Goal: Task Accomplishment & Management: Use online tool/utility

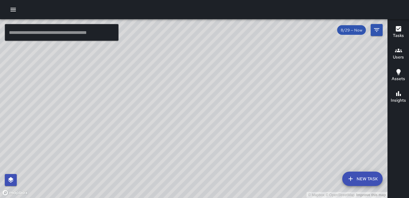
drag, startPoint x: 0, startPoint y: 0, endPoint x: 204, endPoint y: 142, distance: 248.8
click at [204, 142] on div "© Mapbox © OpenStreetMap Improve this map" at bounding box center [194, 108] width 388 height 179
click at [194, 149] on div "© Mapbox © OpenStreetMap Improve this map" at bounding box center [194, 108] width 388 height 179
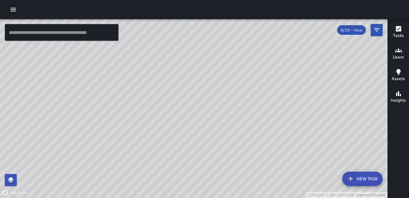
click at [194, 149] on div "© Mapbox © OpenStreetMap Improve this map" at bounding box center [194, 108] width 388 height 179
drag, startPoint x: 253, startPoint y: 68, endPoint x: 234, endPoint y: 96, distance: 33.2
click at [237, 102] on div "© Mapbox © OpenStreetMap Improve this map" at bounding box center [194, 108] width 388 height 179
click at [13, 9] on icon "button" at bounding box center [12, 10] width 5 height 4
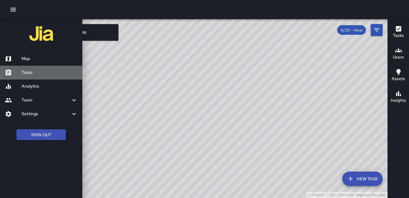
click at [32, 73] on h6 "Tasks" at bounding box center [50, 72] width 56 height 7
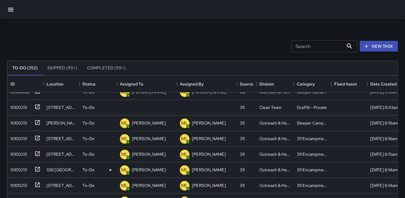
scroll to position [240, 0]
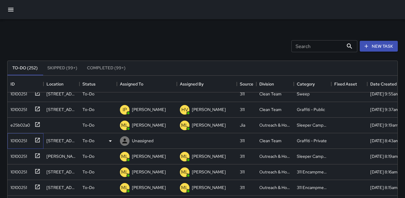
click at [13, 139] on div "10100251" at bounding box center [17, 139] width 19 height 8
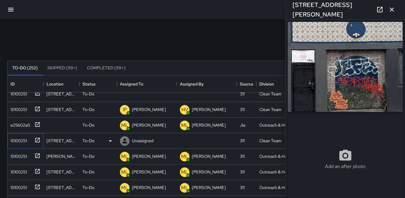
type input "**********"
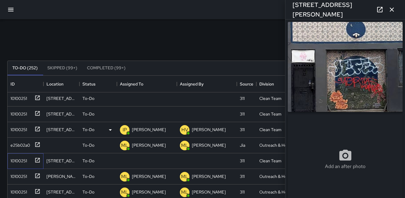
scroll to position [210, 0]
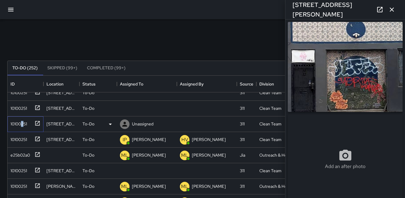
click at [22, 121] on div "10100251" at bounding box center [17, 122] width 19 height 8
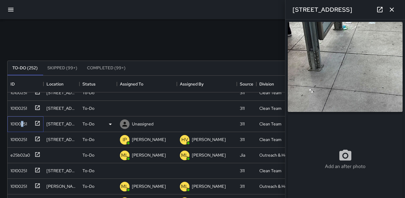
type input "**********"
click at [124, 126] on icon at bounding box center [124, 124] width 5 height 5
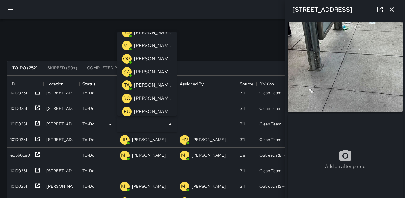
scroll to position [58, 0]
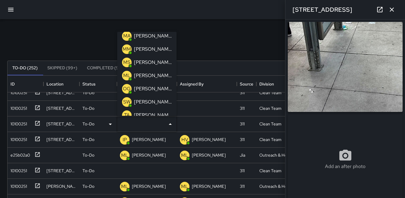
click at [126, 63] on p "MS" at bounding box center [126, 62] width 7 height 7
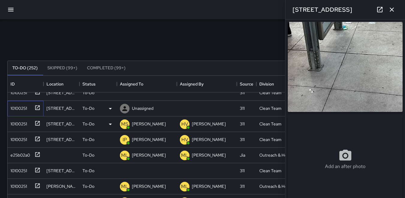
click at [25, 108] on div "10100251" at bounding box center [17, 107] width 19 height 8
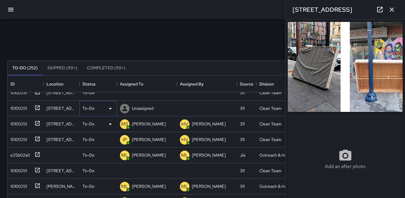
click at [111, 109] on icon at bounding box center [110, 108] width 7 height 7
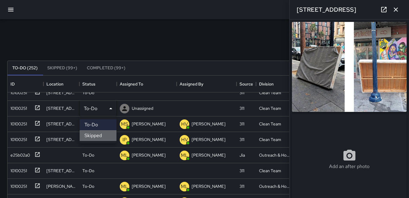
click at [90, 135] on li "Skipped" at bounding box center [98, 135] width 37 height 11
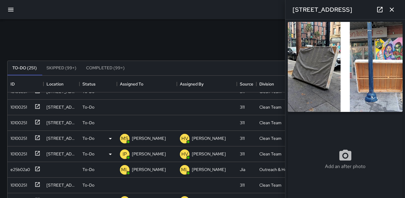
scroll to position [150, 0]
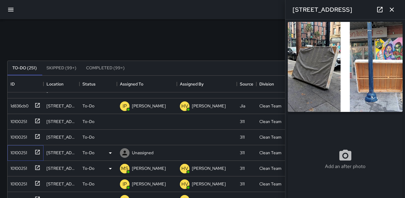
click at [22, 151] on div "10100251" at bounding box center [17, 151] width 19 height 8
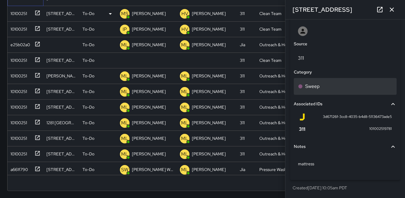
scroll to position [156, 0]
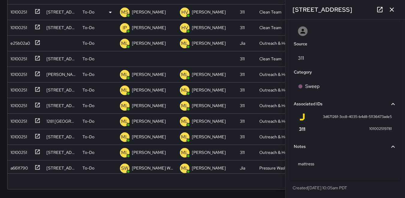
click at [394, 11] on icon "button" at bounding box center [392, 9] width 4 height 4
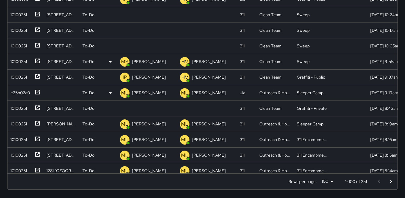
scroll to position [90, 0]
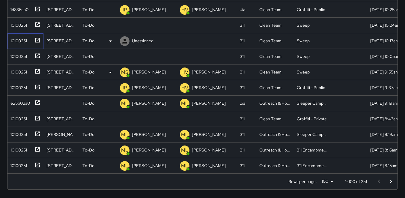
click at [19, 37] on div "10100251" at bounding box center [17, 39] width 19 height 8
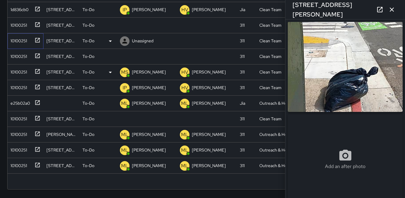
type input "**********"
click at [18, 40] on div "10100251" at bounding box center [17, 39] width 19 height 8
click at [26, 25] on div "10100251" at bounding box center [17, 24] width 19 height 8
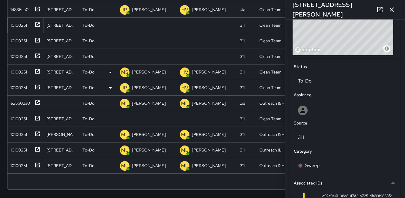
scroll to position [238, 0]
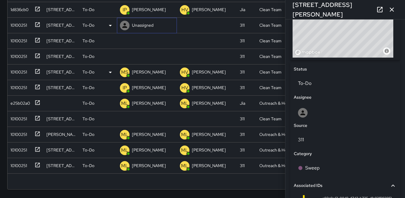
click at [125, 27] on icon at bounding box center [124, 25] width 5 height 5
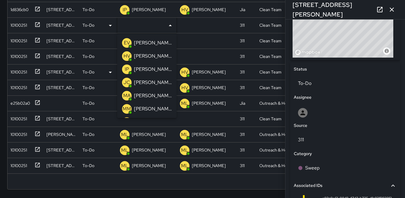
click at [127, 81] on p "JC" at bounding box center [126, 82] width 7 height 7
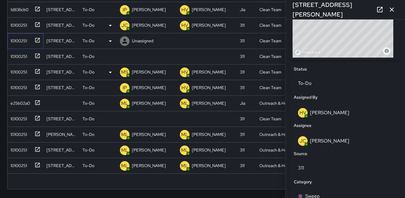
click at [16, 42] on div "10100251" at bounding box center [17, 39] width 19 height 8
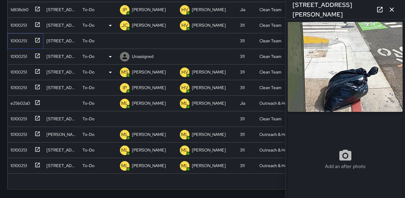
type input "**********"
click at [126, 41] on icon at bounding box center [124, 40] width 7 height 7
click at [109, 42] on icon at bounding box center [110, 40] width 7 height 7
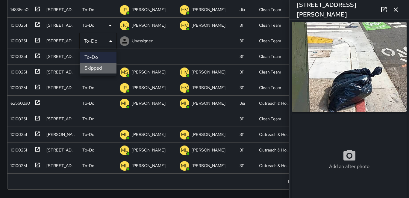
click at [94, 66] on li "Skipped" at bounding box center [98, 68] width 37 height 11
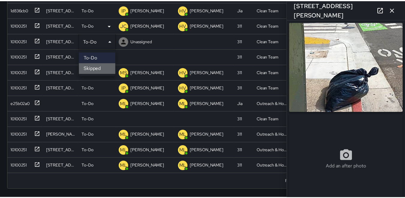
scroll to position [5, 5]
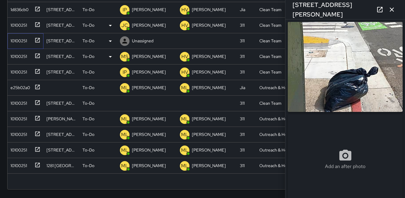
click at [28, 41] on div "10100251" at bounding box center [24, 40] width 32 height 10
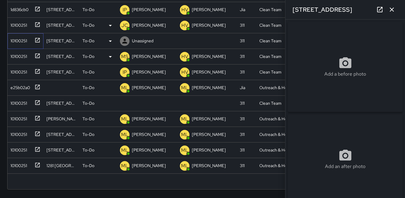
type input "**********"
click at [110, 41] on icon at bounding box center [110, 40] width 3 height 1
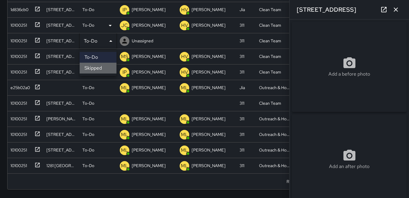
click at [106, 66] on li "Skipped" at bounding box center [98, 68] width 37 height 11
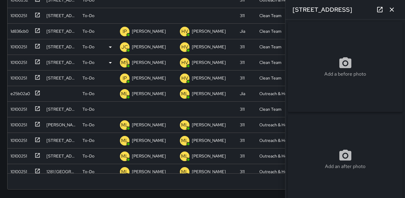
scroll to position [30, 0]
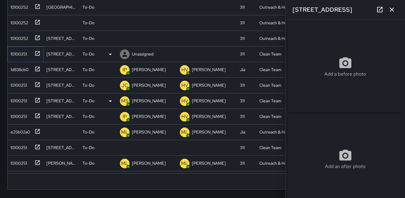
click at [22, 54] on div "10100251" at bounding box center [17, 53] width 19 height 8
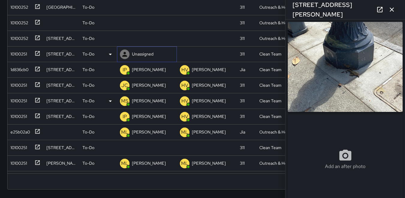
click at [125, 55] on icon at bounding box center [124, 54] width 5 height 5
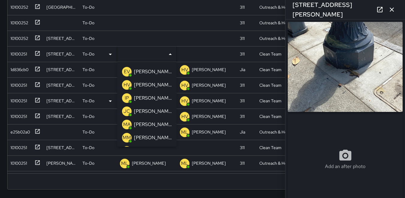
click at [125, 135] on p "MM" at bounding box center [127, 137] width 8 height 7
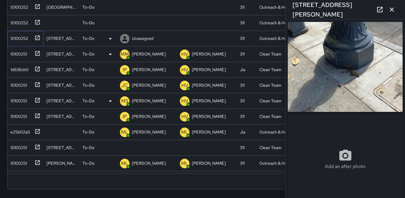
click at [22, 37] on div "10100252" at bounding box center [18, 37] width 20 height 8
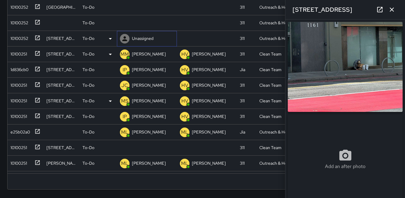
click at [126, 38] on icon at bounding box center [124, 38] width 7 height 7
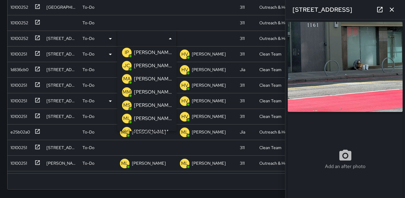
click at [127, 117] on p "ML" at bounding box center [126, 118] width 7 height 7
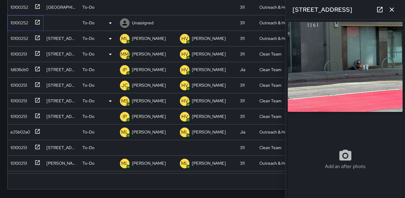
click at [26, 26] on div "10100252" at bounding box center [24, 22] width 32 height 10
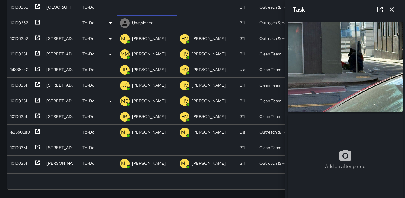
click at [124, 22] on icon at bounding box center [124, 23] width 5 height 5
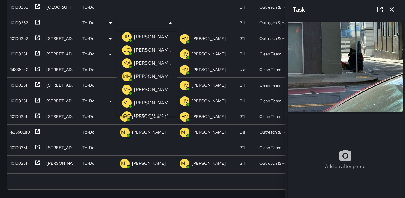
click at [126, 105] on p "ML" at bounding box center [126, 102] width 7 height 7
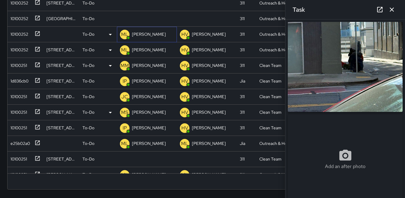
scroll to position [0, 0]
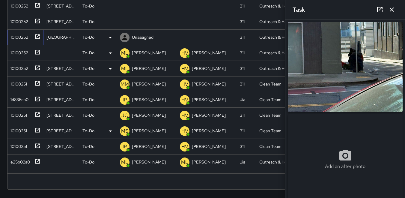
click at [20, 37] on div "10100252" at bounding box center [18, 36] width 20 height 8
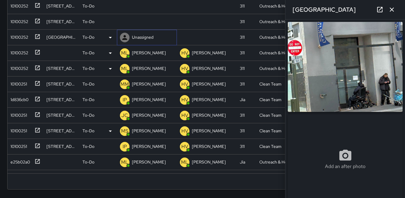
click at [124, 38] on icon at bounding box center [124, 37] width 5 height 5
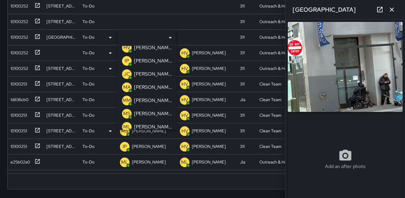
scroll to position [30, 0]
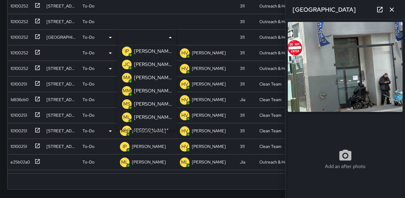
click at [126, 114] on p "ML" at bounding box center [126, 117] width 7 height 7
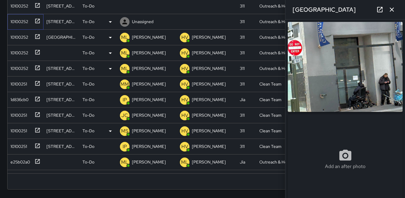
click at [13, 22] on div "10100252" at bounding box center [18, 20] width 20 height 8
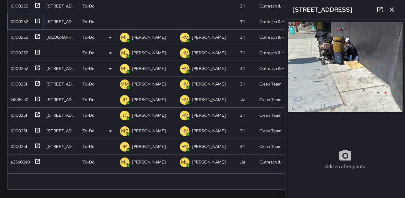
type input "**********"
click at [122, 24] on icon at bounding box center [124, 21] width 7 height 7
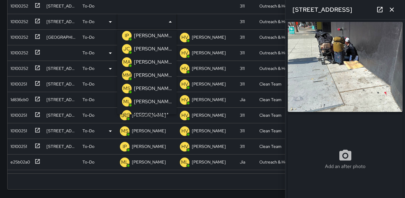
click at [126, 103] on p "ML" at bounding box center [126, 101] width 7 height 7
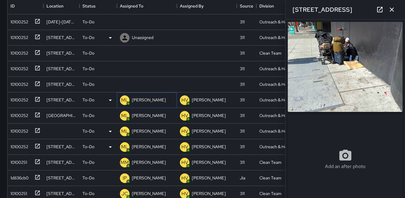
scroll to position [36, 0]
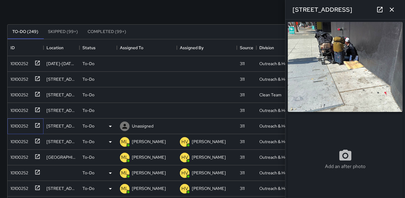
click at [20, 122] on div "10100252" at bounding box center [18, 124] width 20 height 8
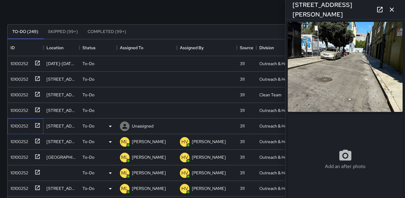
type input "**********"
click at [366, 75] on img at bounding box center [345, 67] width 115 height 90
click at [18, 128] on div "10100252" at bounding box center [18, 124] width 20 height 8
click at [126, 125] on icon at bounding box center [124, 126] width 5 height 5
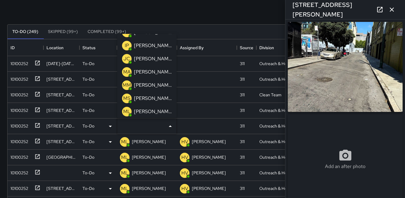
scroll to position [30, 0]
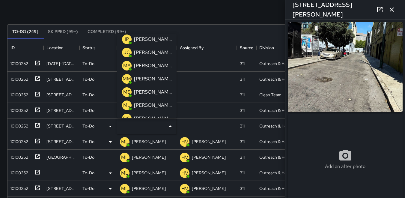
click at [126, 103] on p "ML" at bounding box center [126, 105] width 7 height 7
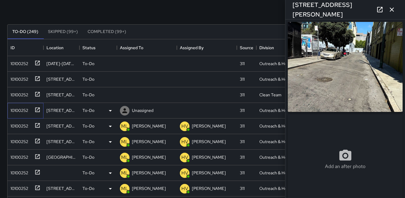
click at [25, 110] on div "10100252" at bounding box center [18, 109] width 20 height 8
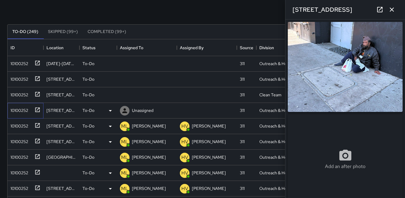
type input "**********"
click at [124, 109] on icon at bounding box center [124, 110] width 5 height 5
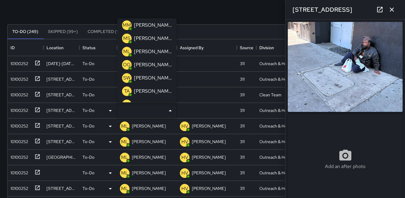
scroll to position [58, 0]
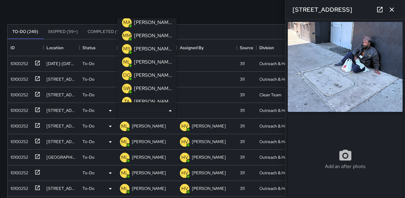
click at [129, 61] on p "ML" at bounding box center [126, 61] width 7 height 7
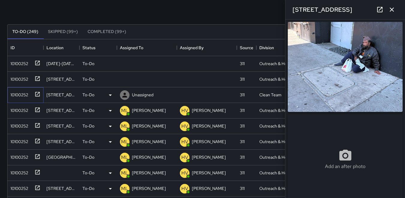
click at [24, 92] on div "10100252" at bounding box center [18, 93] width 20 height 8
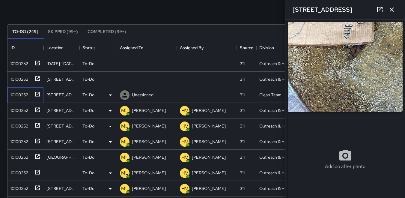
type input "**********"
click at [124, 95] on icon at bounding box center [124, 94] width 7 height 7
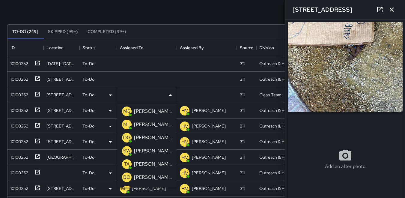
scroll to position [90, 0]
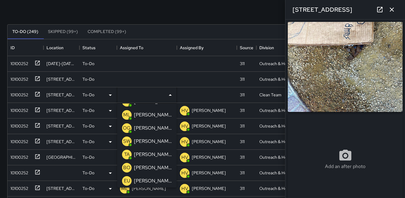
click at [126, 155] on p "TA" at bounding box center [127, 154] width 6 height 7
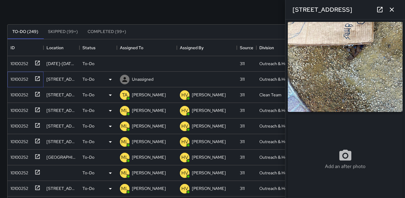
click at [14, 79] on div "10100252" at bounding box center [18, 78] width 20 height 8
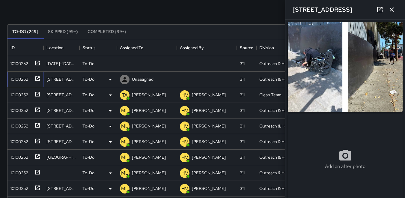
type input "**********"
click at [123, 79] on icon at bounding box center [124, 79] width 7 height 7
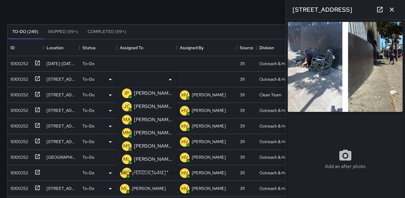
scroll to position [0, 0]
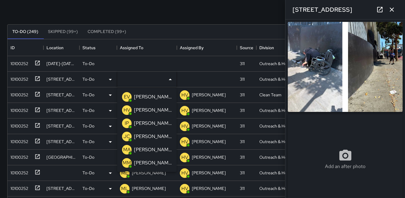
click at [126, 108] on p "HV" at bounding box center [126, 109] width 7 height 7
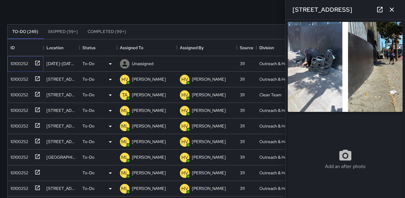
click at [18, 61] on div "10100252" at bounding box center [18, 62] width 20 height 8
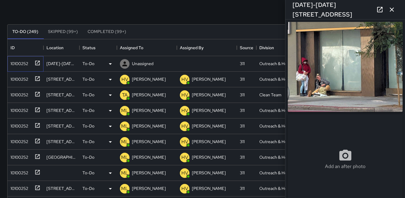
type input "**********"
click at [123, 67] on icon at bounding box center [124, 63] width 7 height 7
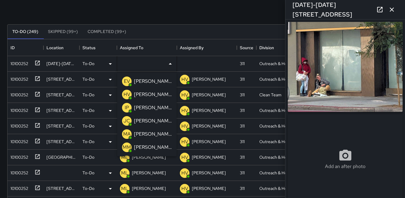
drag, startPoint x: 128, startPoint y: 94, endPoint x: 127, endPoint y: 91, distance: 3.1
click at [128, 94] on p "HV" at bounding box center [126, 94] width 7 height 7
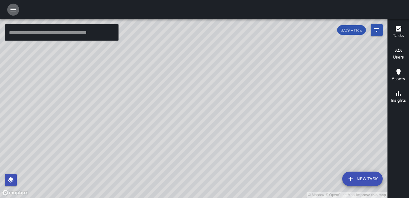
click at [13, 9] on icon "button" at bounding box center [12, 10] width 5 height 4
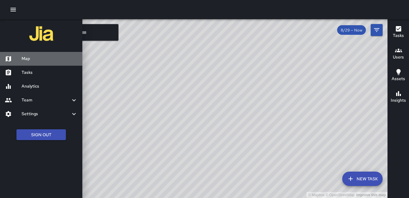
click at [40, 56] on h6 "Map" at bounding box center [50, 58] width 56 height 7
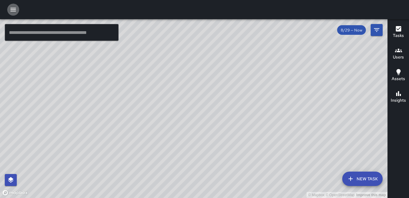
click at [13, 11] on icon "button" at bounding box center [12, 10] width 5 height 4
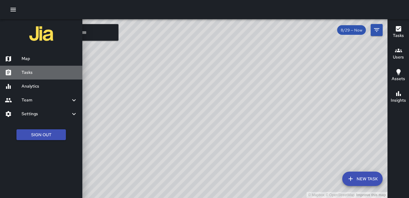
click at [33, 70] on h6 "Tasks" at bounding box center [50, 72] width 56 height 7
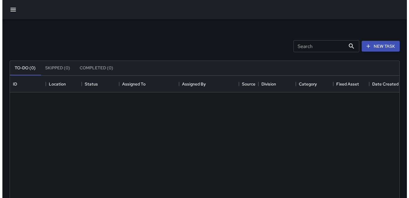
scroll to position [249, 385]
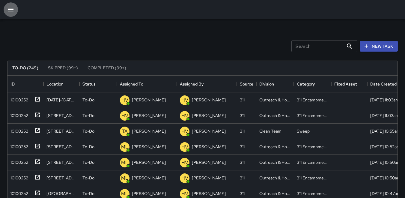
click at [15, 11] on button "button" at bounding box center [11, 9] width 14 height 14
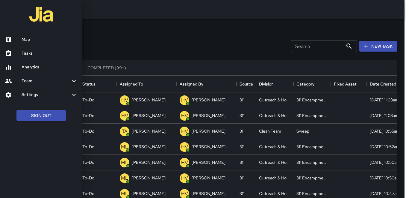
click at [29, 42] on h6 "Map" at bounding box center [50, 39] width 56 height 7
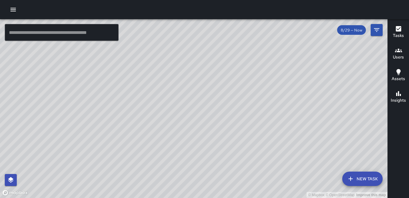
click at [395, 117] on div "Tasks Users Assets Insights" at bounding box center [399, 108] width 22 height 179
